Goal: Information Seeking & Learning: Learn about a topic

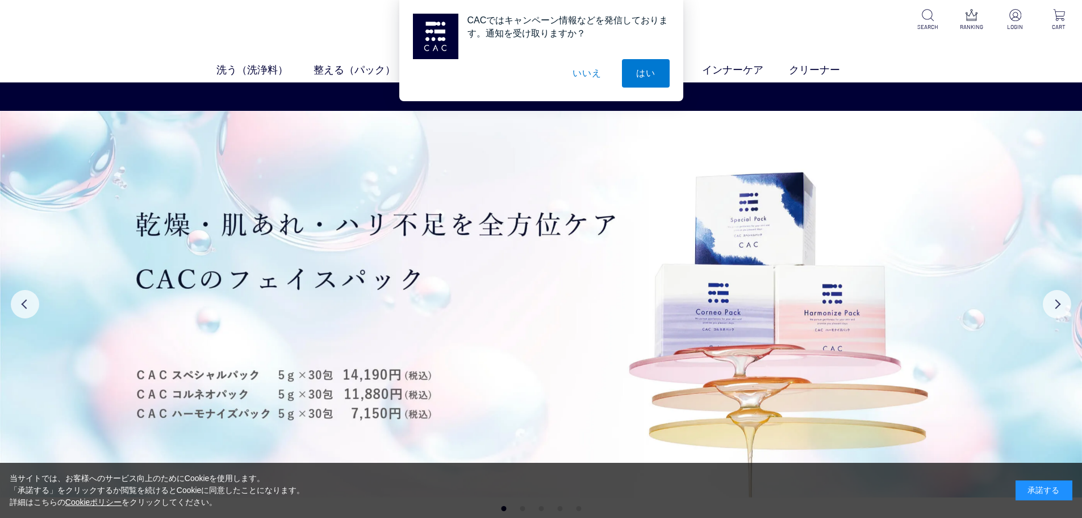
click at [588, 70] on button "いいえ" at bounding box center [587, 73] width 57 height 28
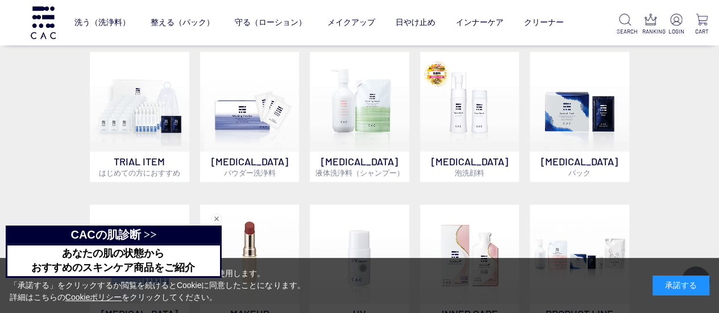
scroll to position [605, 0]
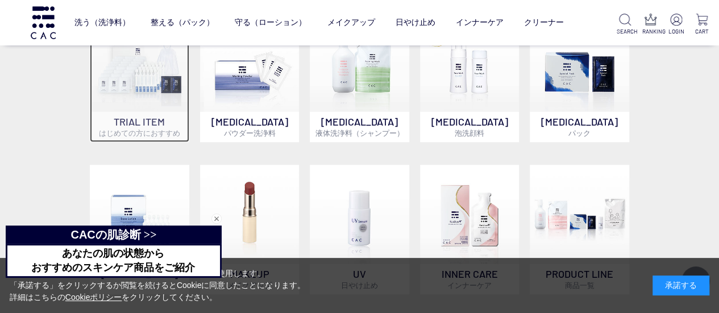
click at [133, 84] on img at bounding box center [139, 61] width 99 height 99
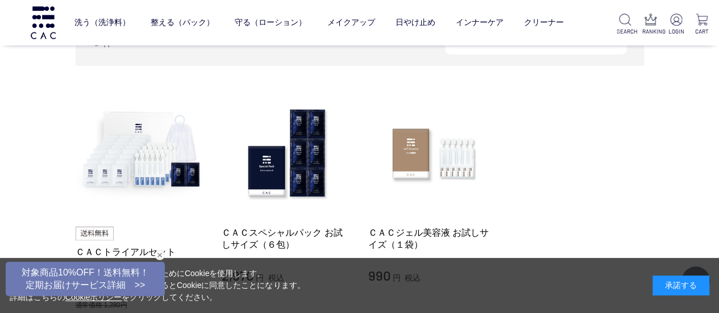
scroll to position [170, 0]
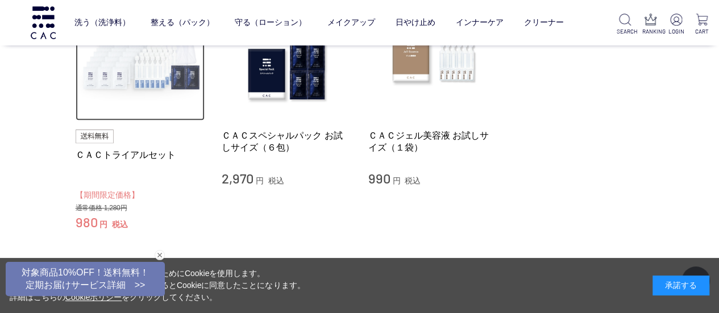
click at [136, 74] on img at bounding box center [141, 56] width 130 height 130
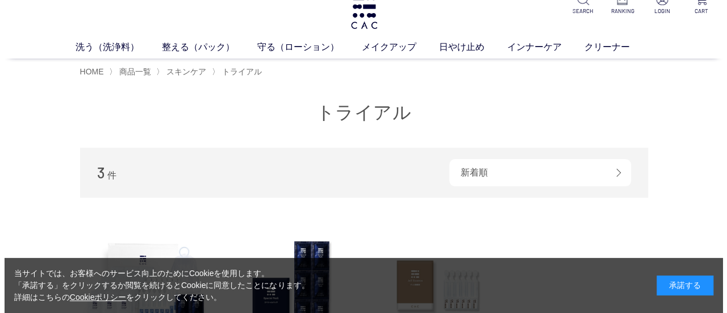
scroll to position [0, 0]
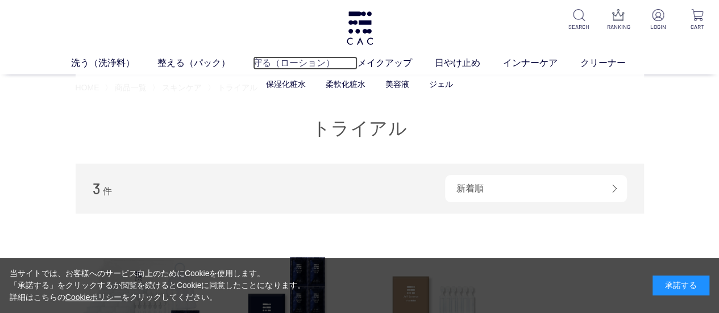
click at [267, 63] on link "守る（ローション）" at bounding box center [305, 63] width 105 height 14
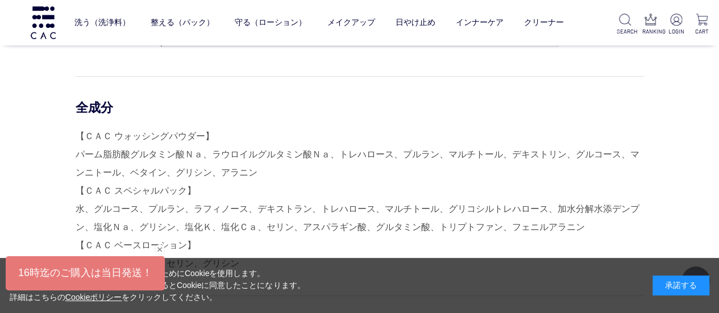
scroll to position [2216, 0]
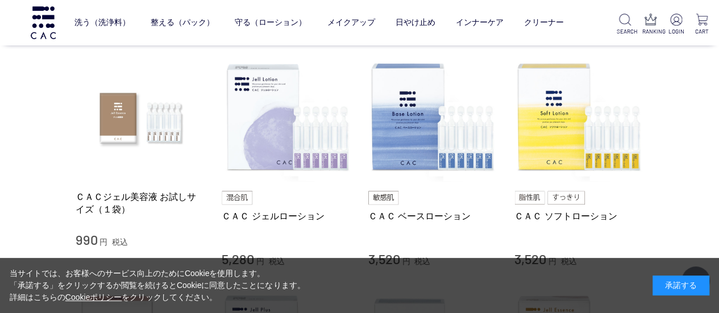
scroll to position [284, 0]
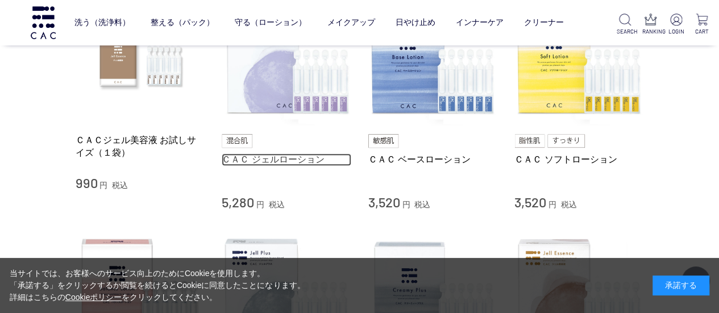
click at [291, 156] on link "ＣＡＣ ジェルローション" at bounding box center [287, 159] width 130 height 12
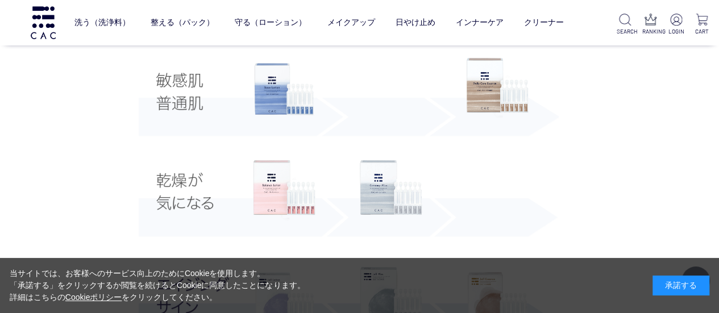
scroll to position [2216, 0]
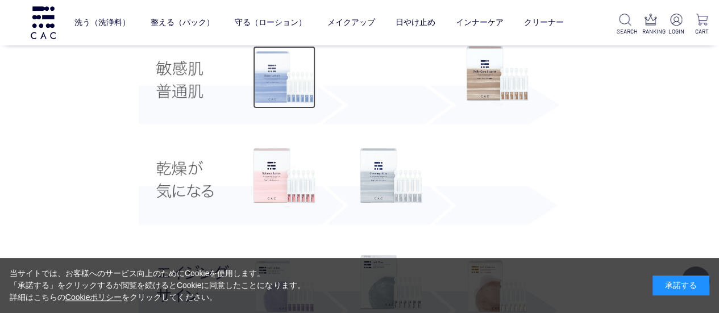
click at [282, 99] on img at bounding box center [284, 77] width 63 height 63
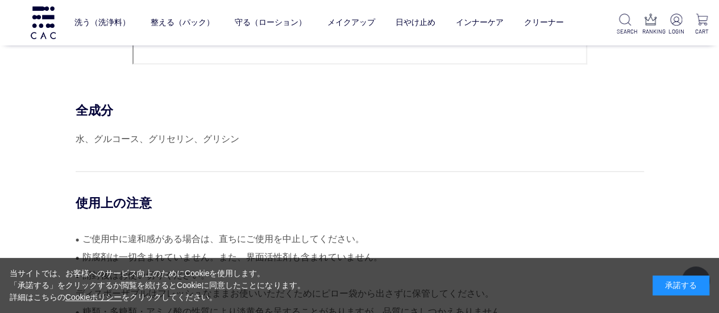
scroll to position [5341, 0]
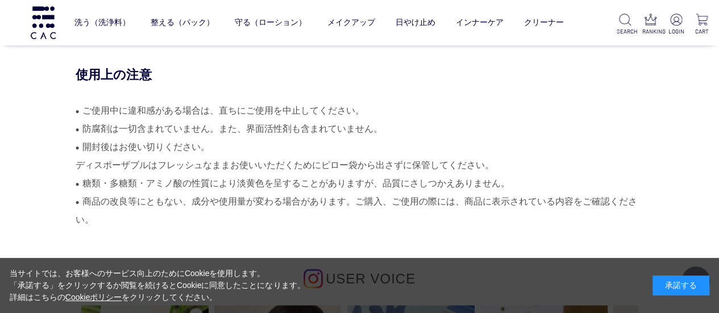
click at [190, 163] on li "● 開封後はお使い切りください。 ディスポーザブルはフレッシュなままお使いいただくためにピロー袋から出さずに保管してください。" at bounding box center [360, 156] width 568 height 36
